Goal: Navigation & Orientation: Find specific page/section

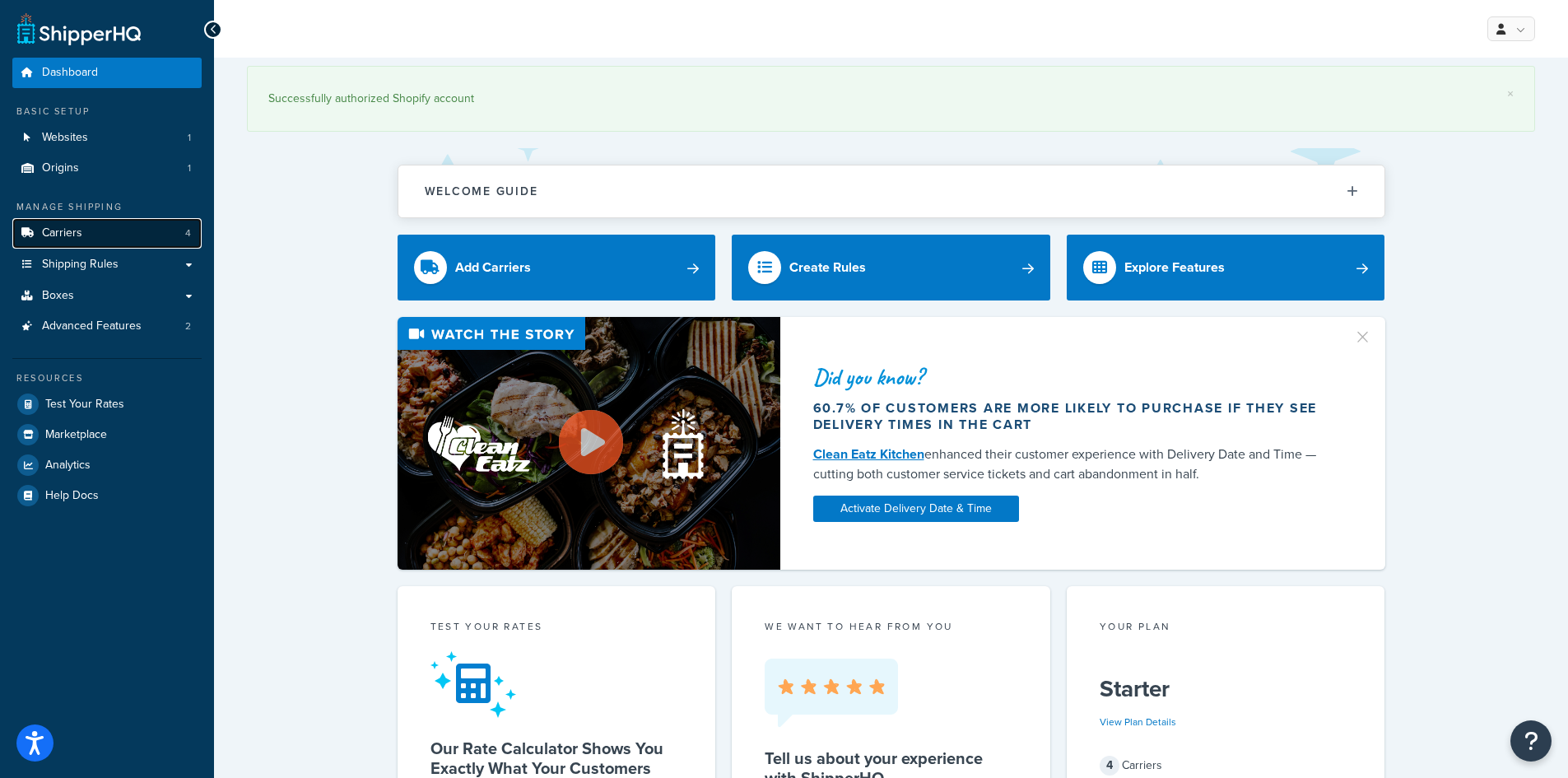
click at [84, 231] on link "Carriers 4" at bounding box center [107, 233] width 189 height 30
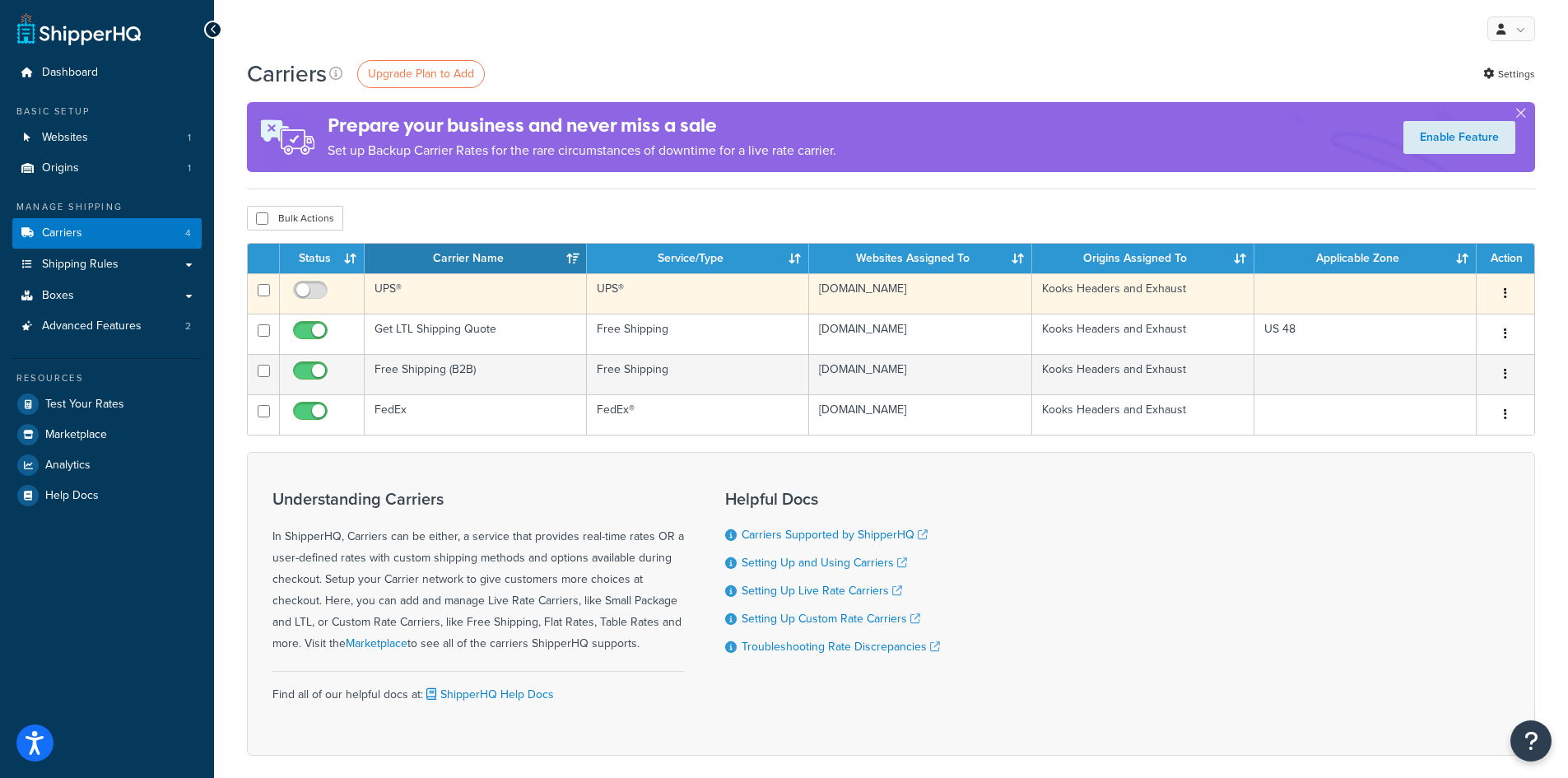
click at [402, 293] on td "UPS®" at bounding box center [476, 293] width 222 height 40
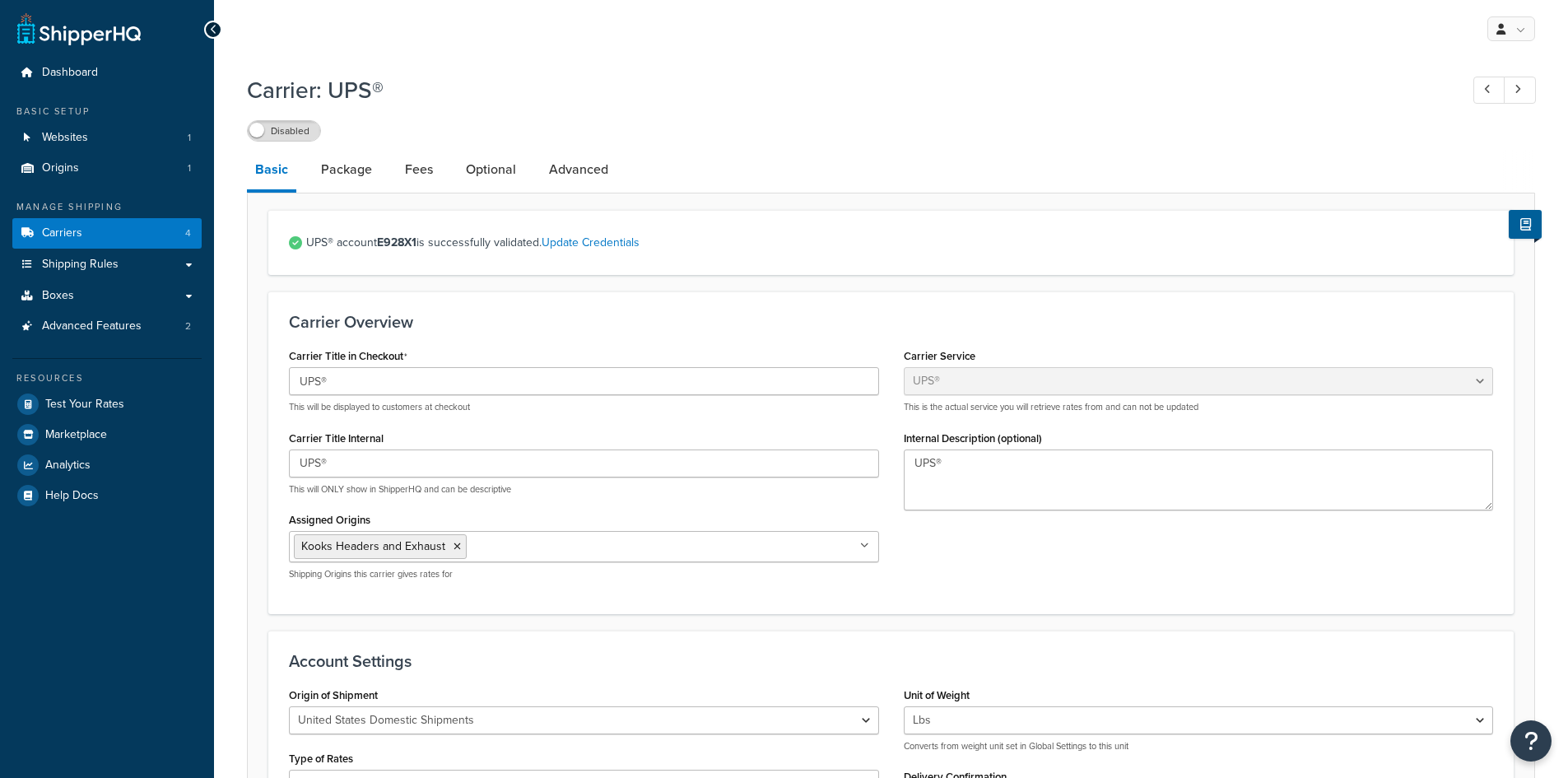
select select "ups"
click at [156, 298] on link "Boxes" at bounding box center [107, 296] width 189 height 30
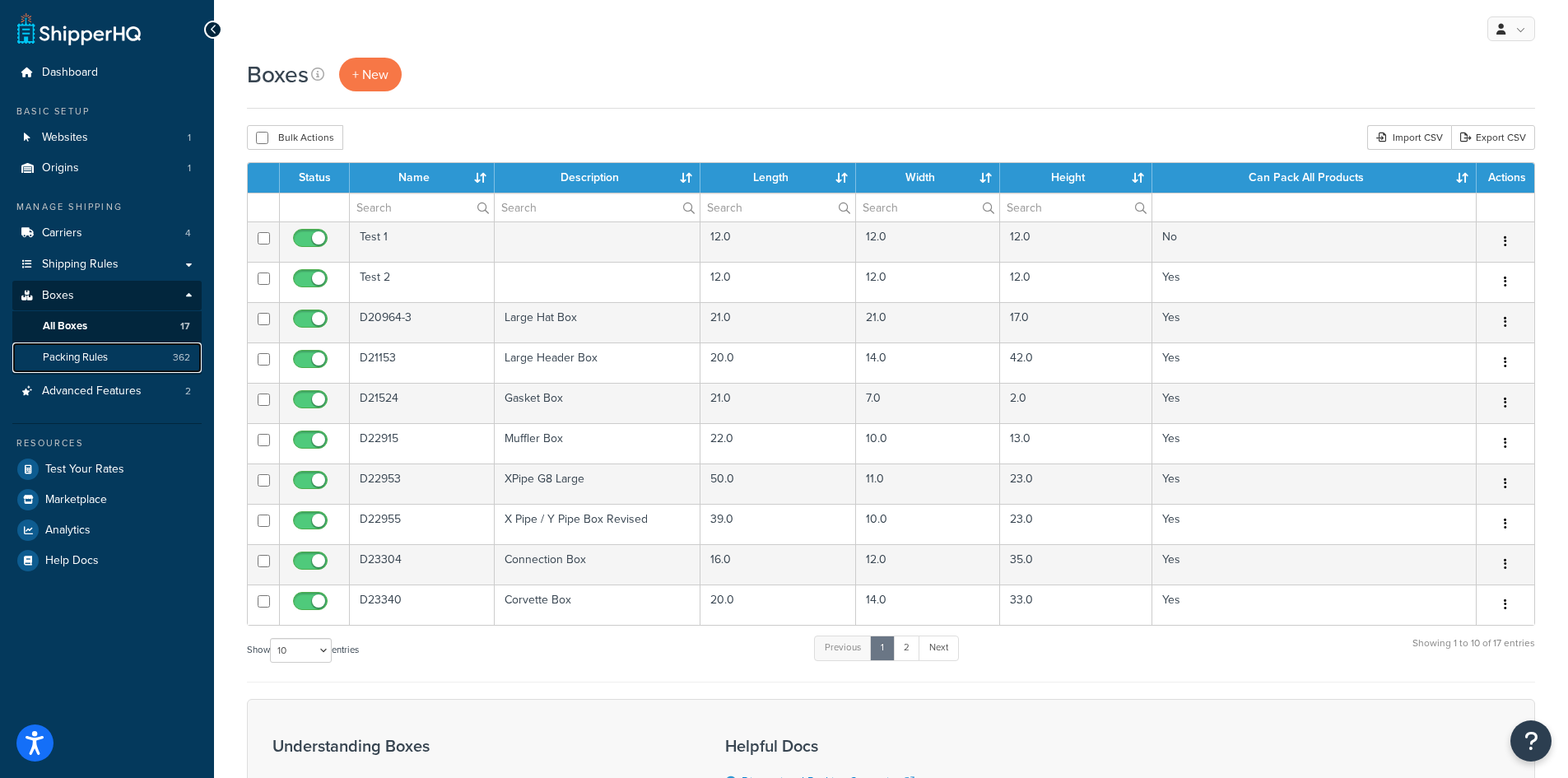
click at [145, 360] on link "Packing Rules 362" at bounding box center [107, 357] width 189 height 30
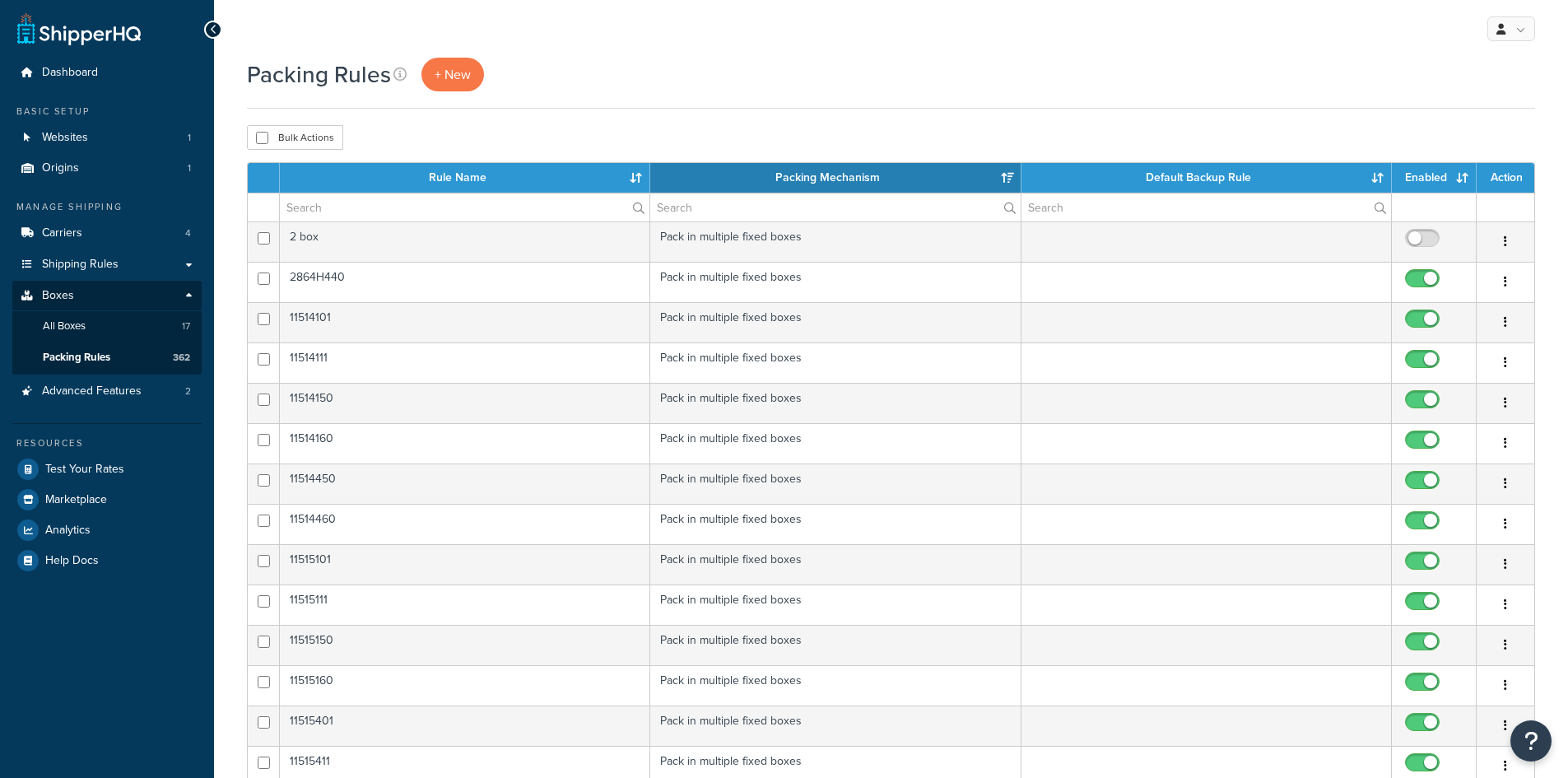
select select "15"
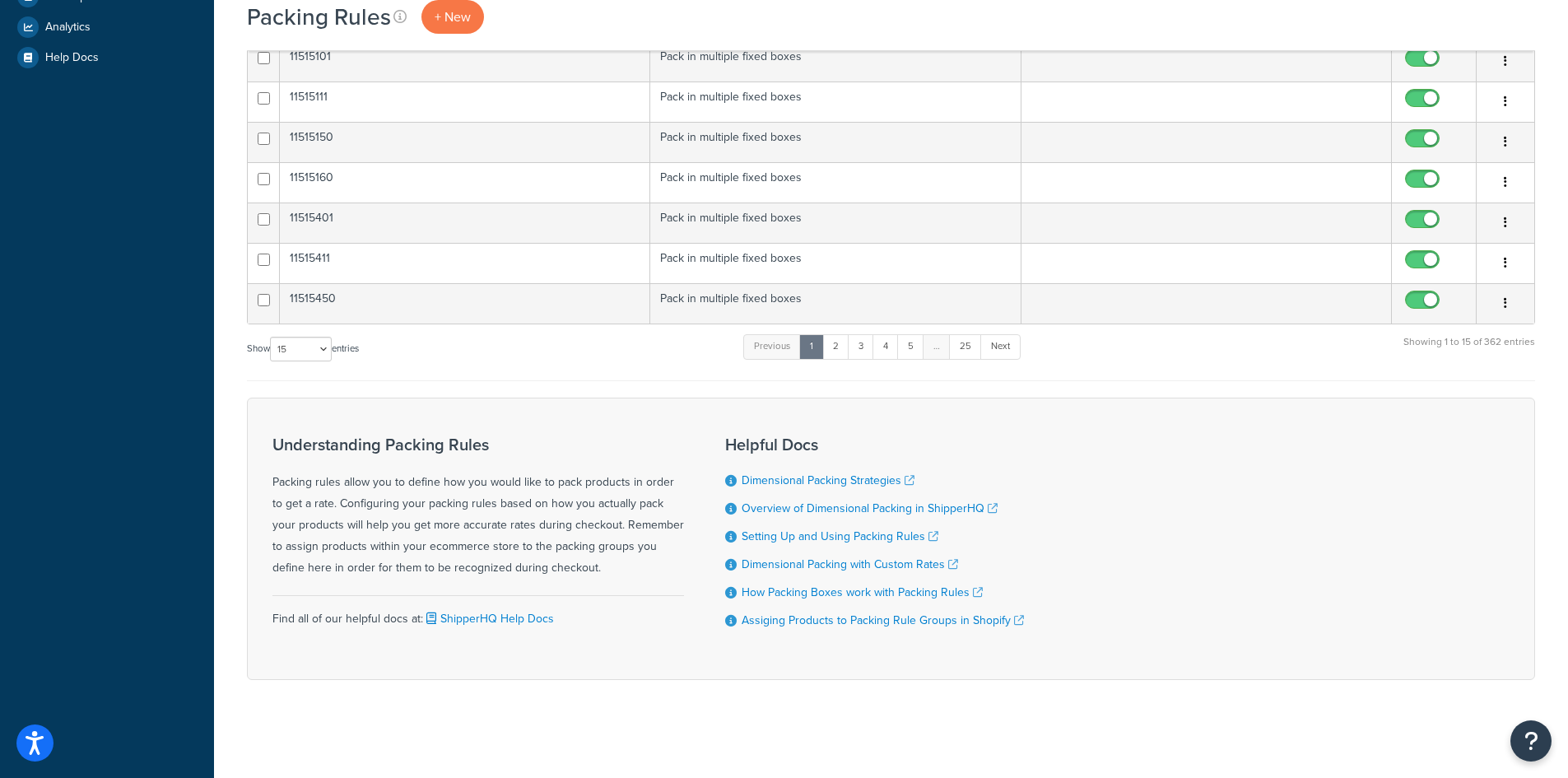
scroll to position [504, 0]
click at [845, 350] on link "2" at bounding box center [836, 346] width 28 height 25
click at [858, 345] on link "3" at bounding box center [857, 346] width 27 height 25
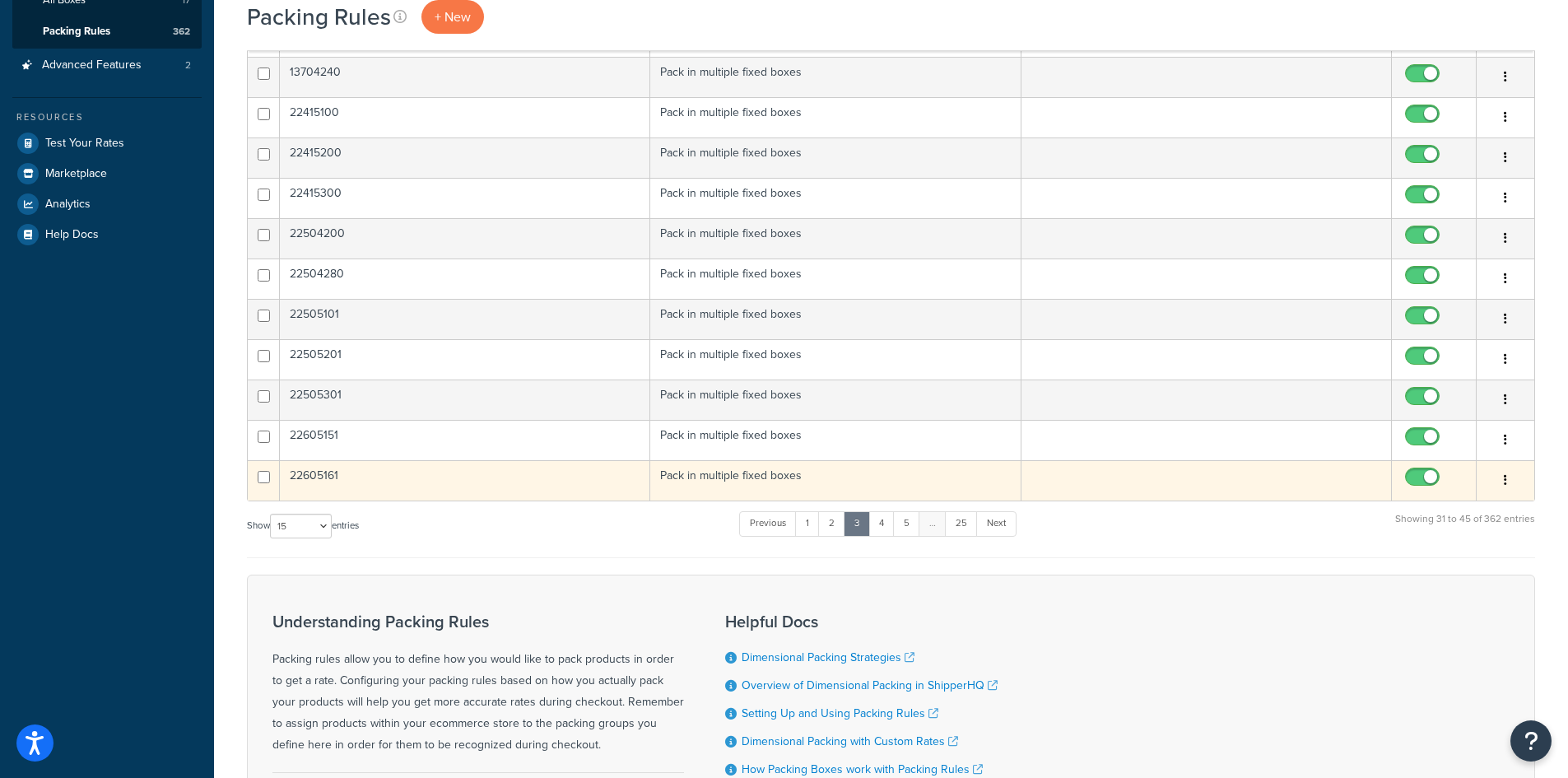
scroll to position [329, 0]
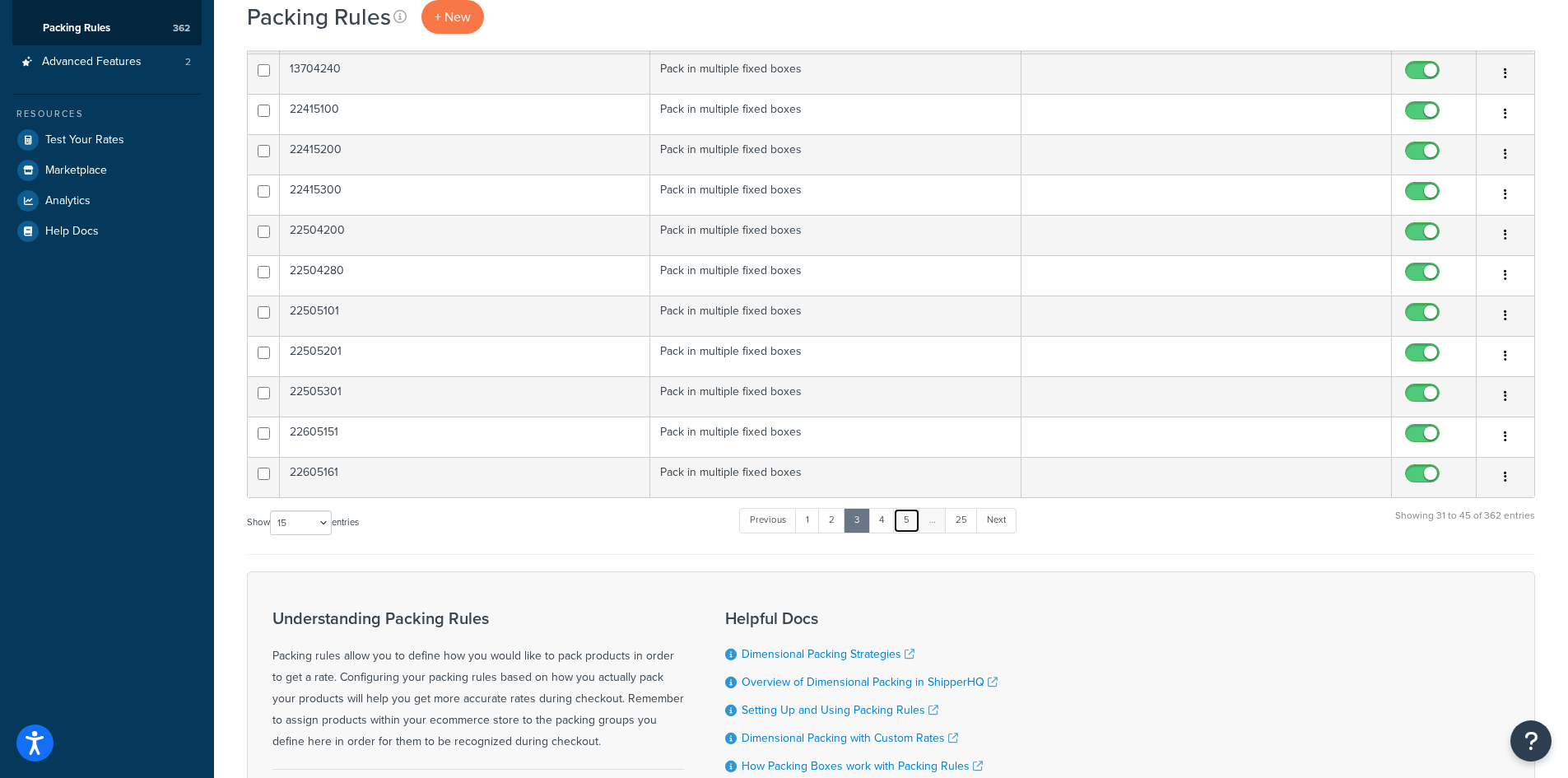
click at [908, 523] on link "5" at bounding box center [907, 520] width 28 height 25
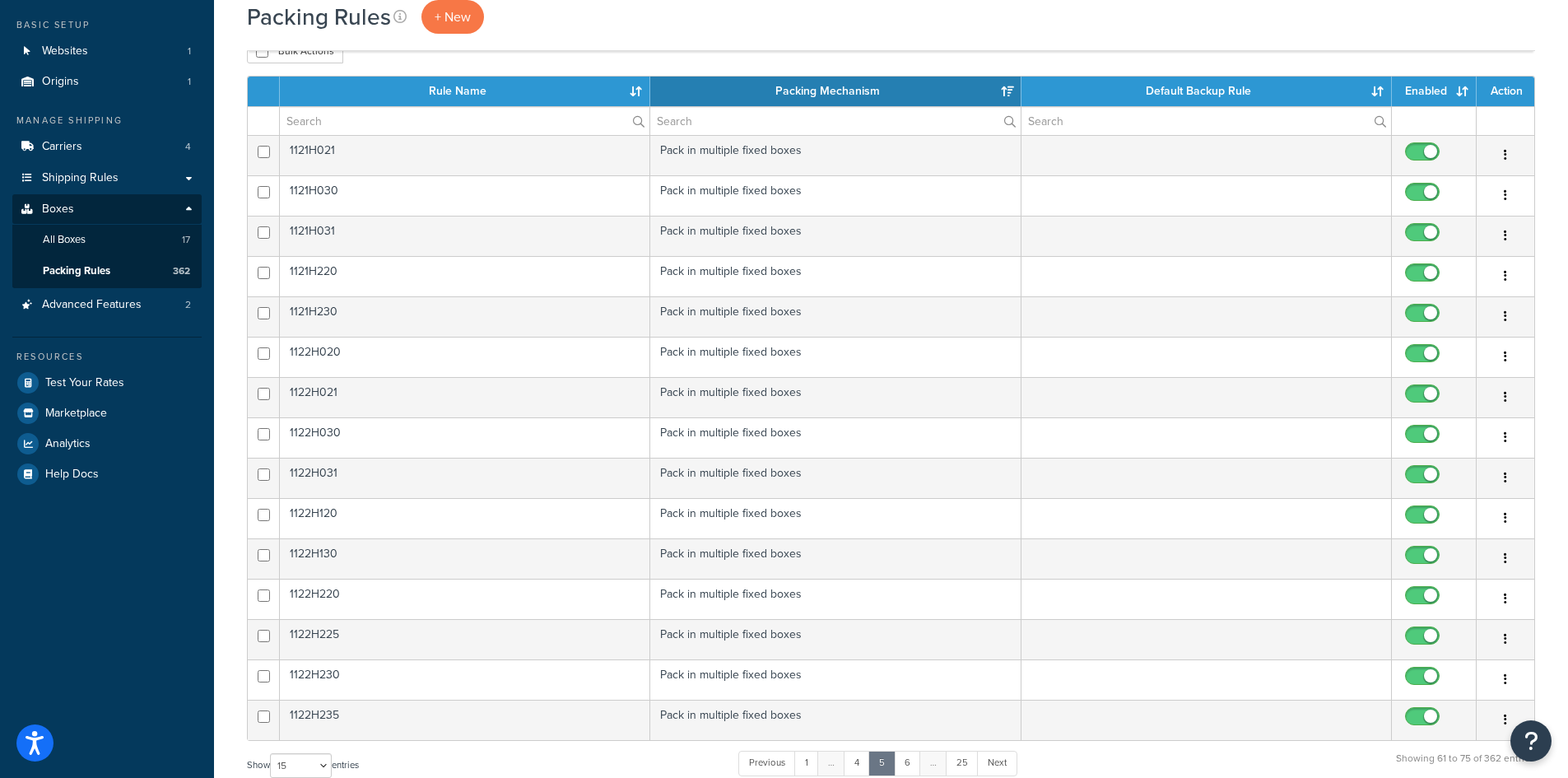
scroll to position [83, 0]
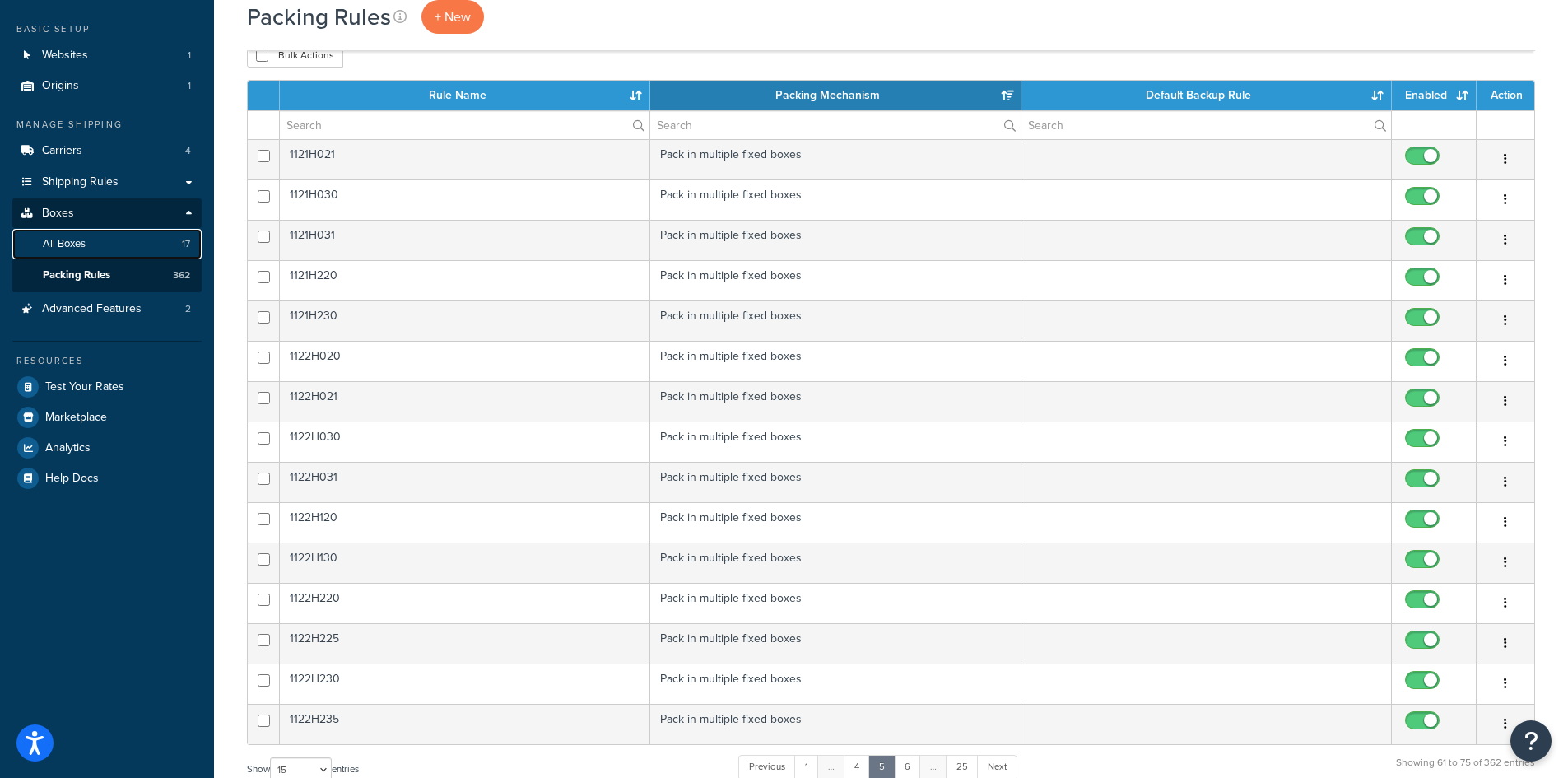
click at [53, 251] on span "All Boxes" at bounding box center [64, 245] width 43 height 14
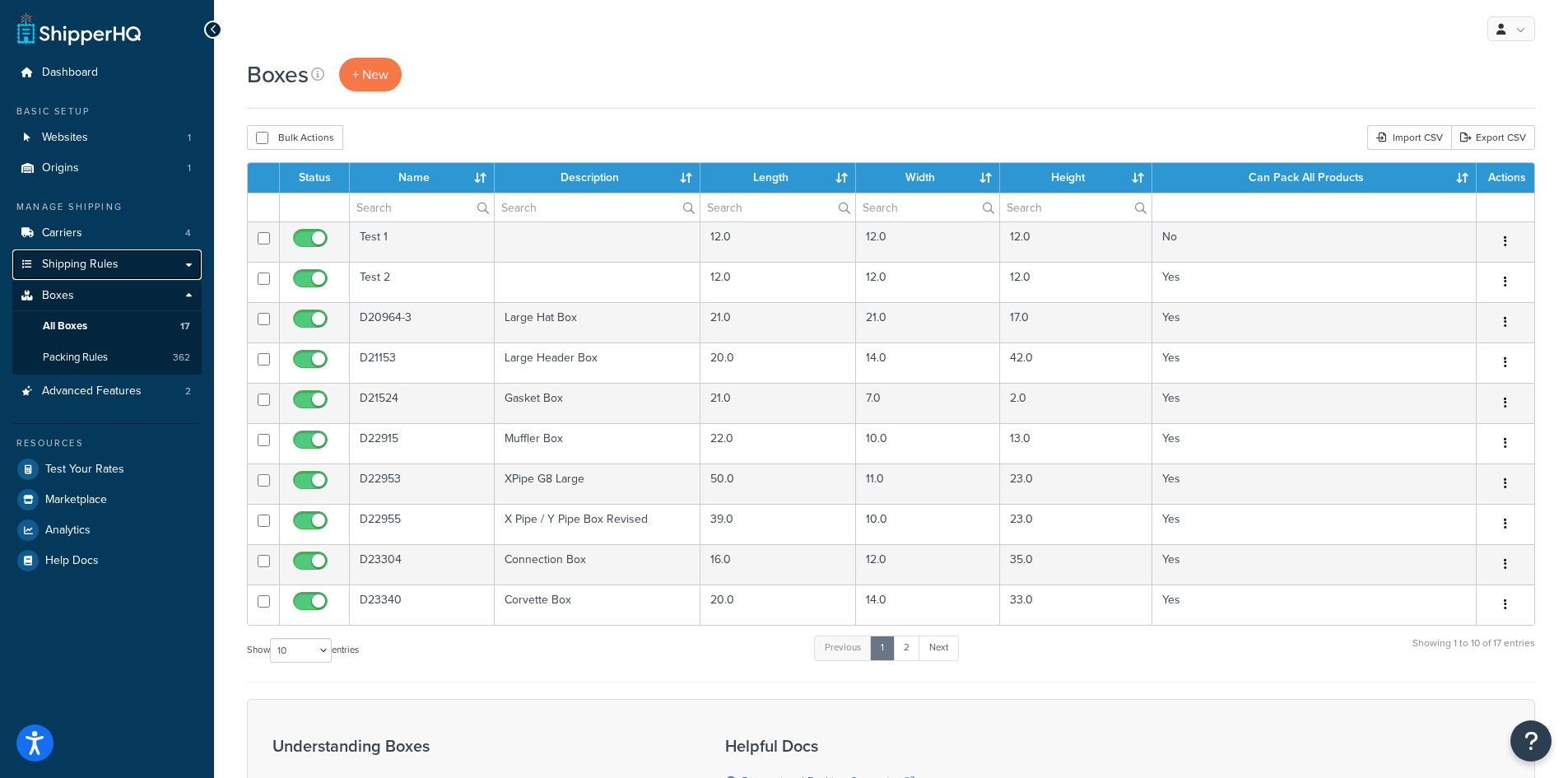
click at [130, 261] on link "Shipping Rules" at bounding box center [107, 265] width 189 height 30
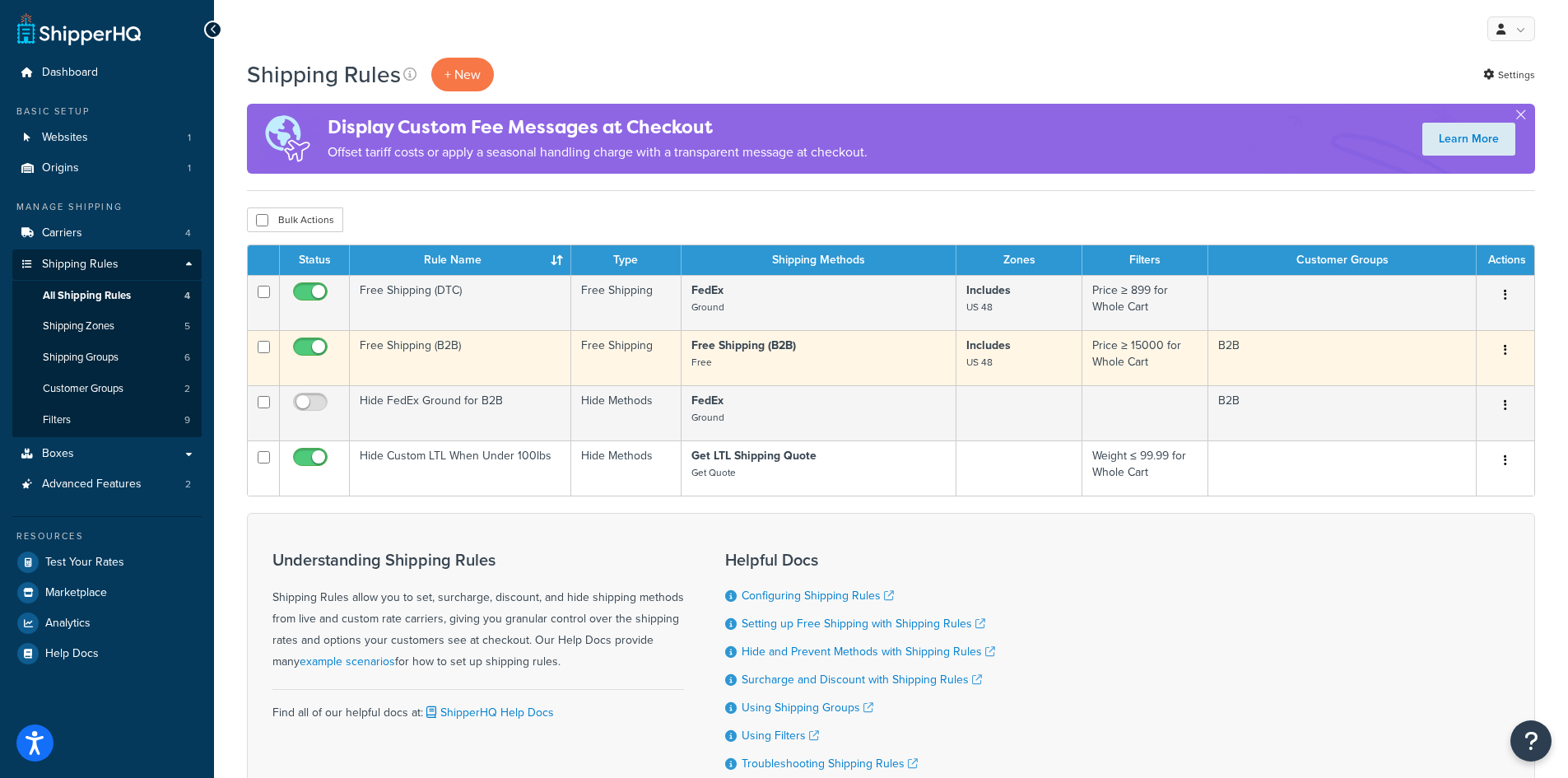
click at [410, 348] on td "Free Shipping (B2B)" at bounding box center [460, 357] width 221 height 55
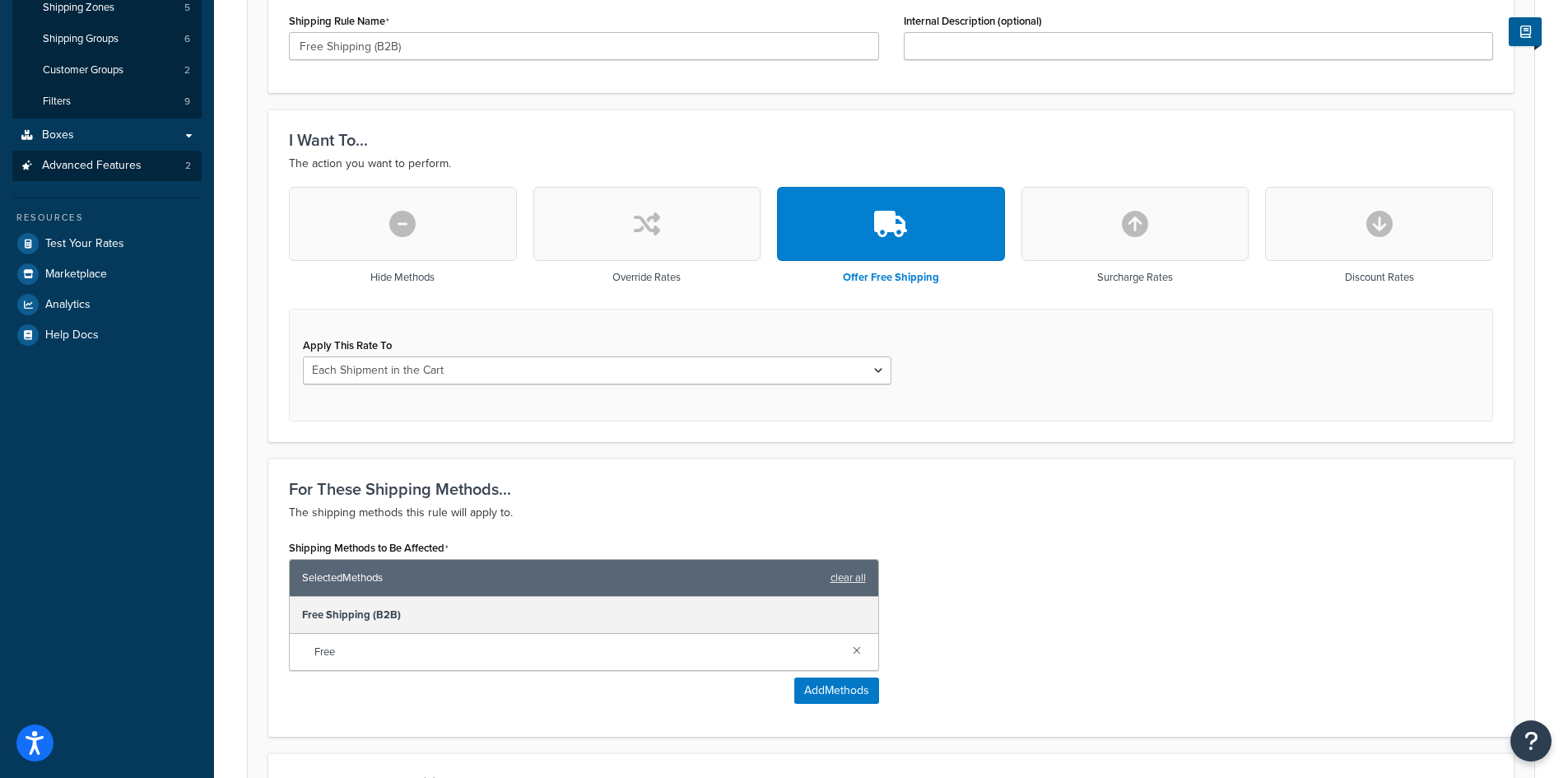
scroll to position [247, 0]
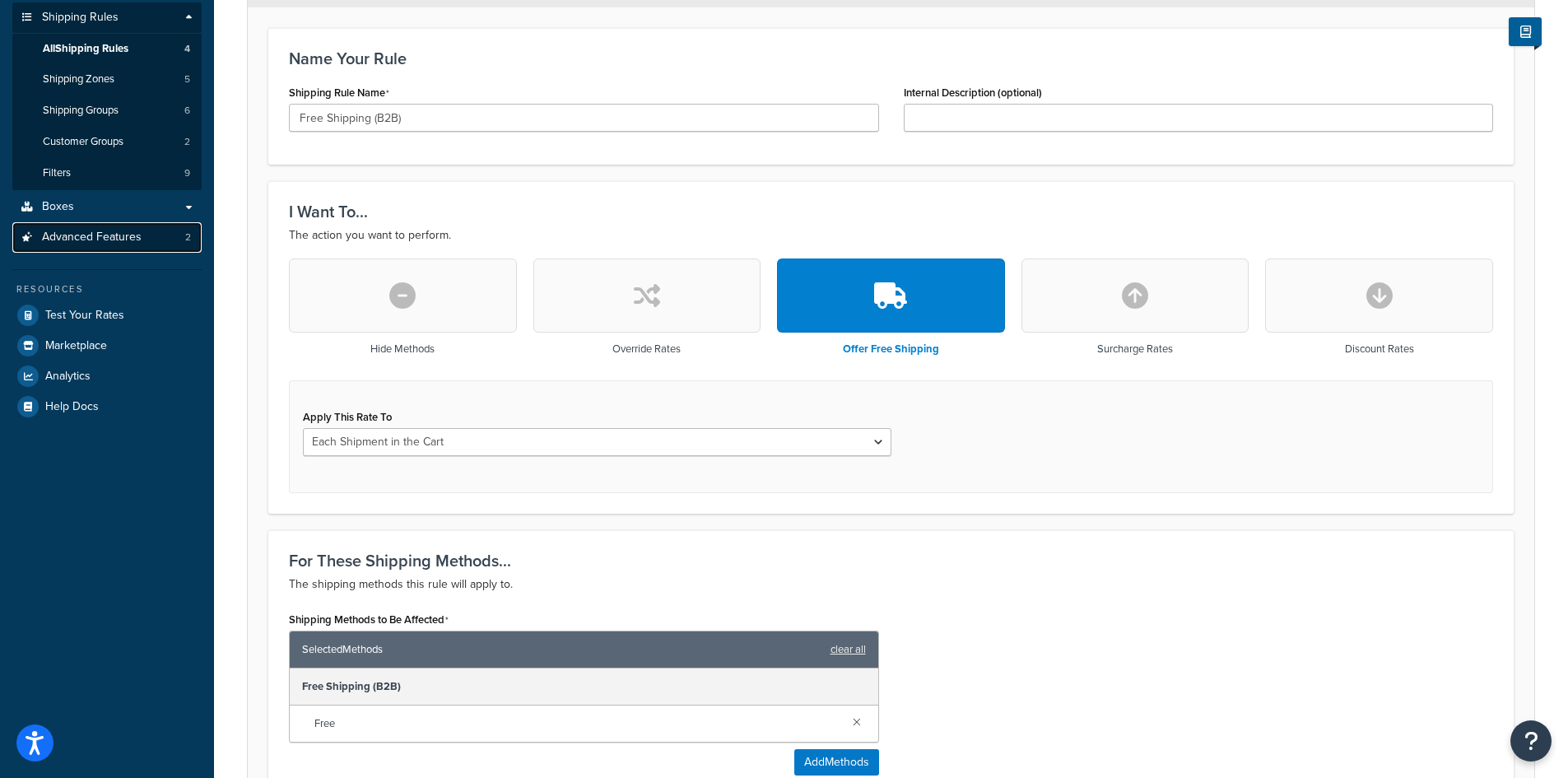
click at [91, 239] on span "Advanced Features" at bounding box center [92, 237] width 100 height 14
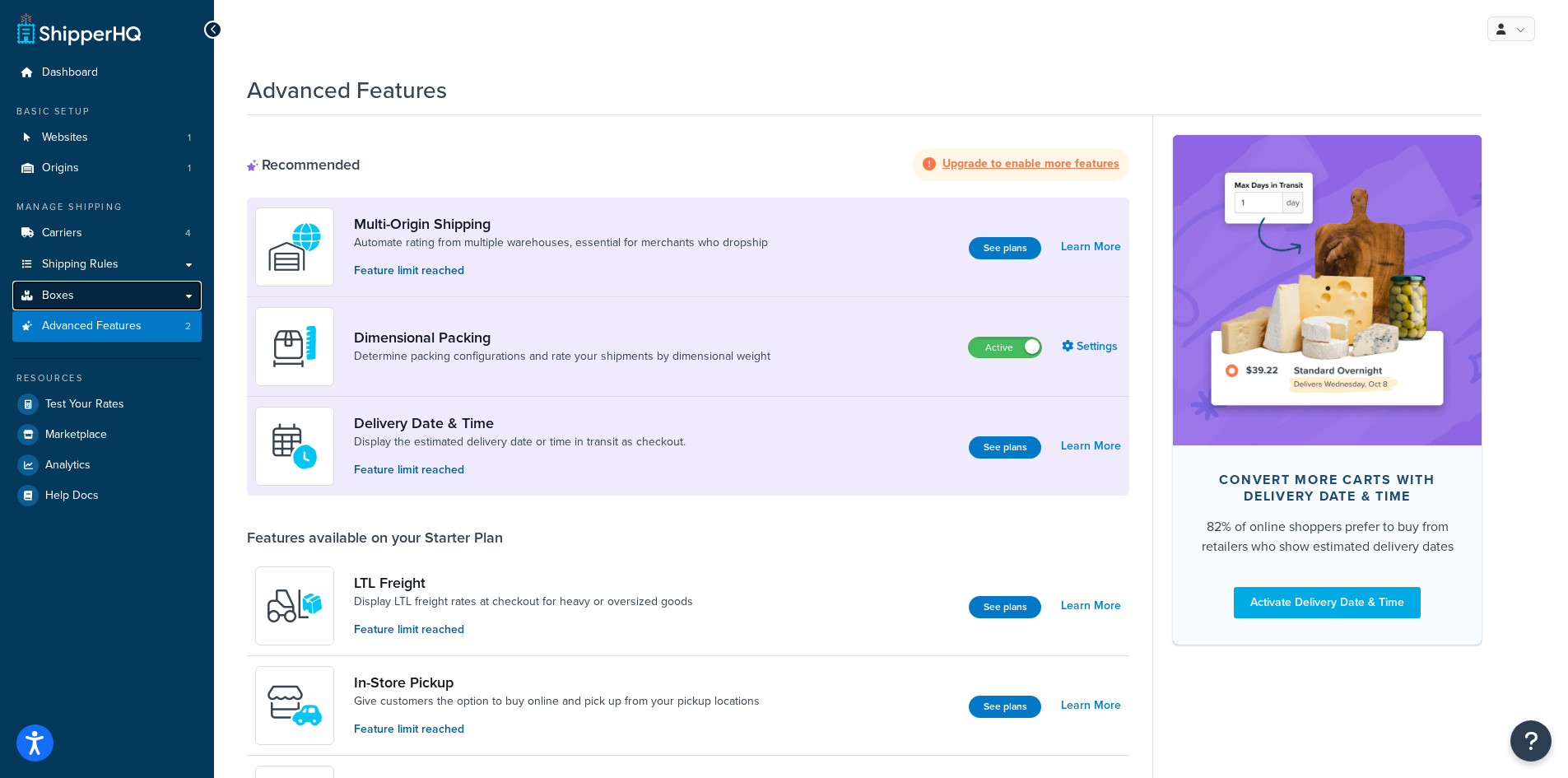
click at [99, 298] on link "Boxes" at bounding box center [107, 296] width 189 height 30
